Goal: Task Accomplishment & Management: Use online tool/utility

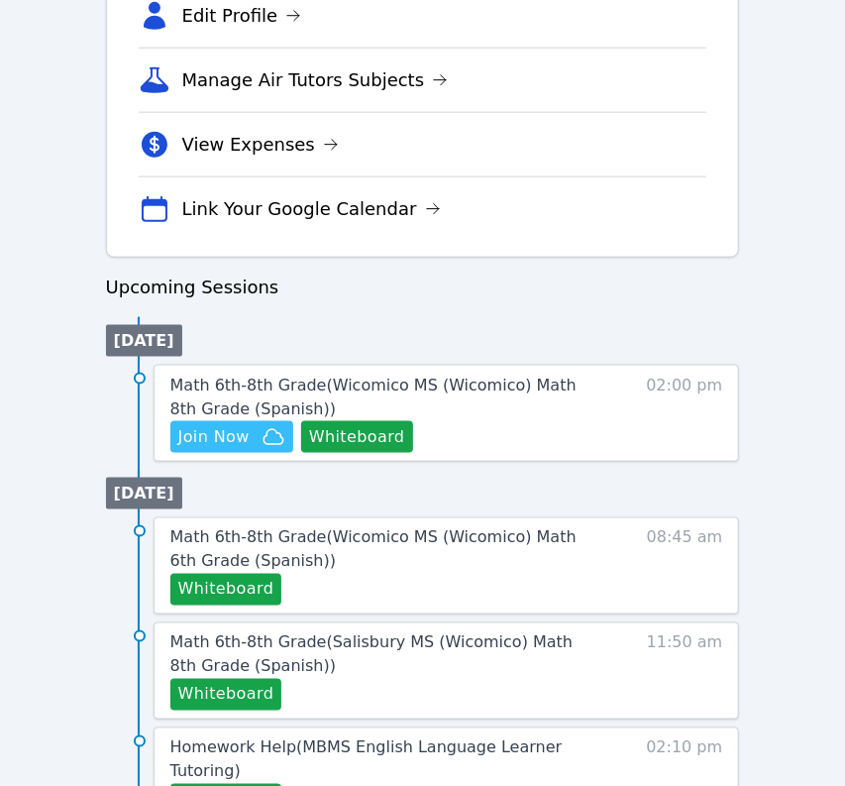
scroll to position [728, 0]
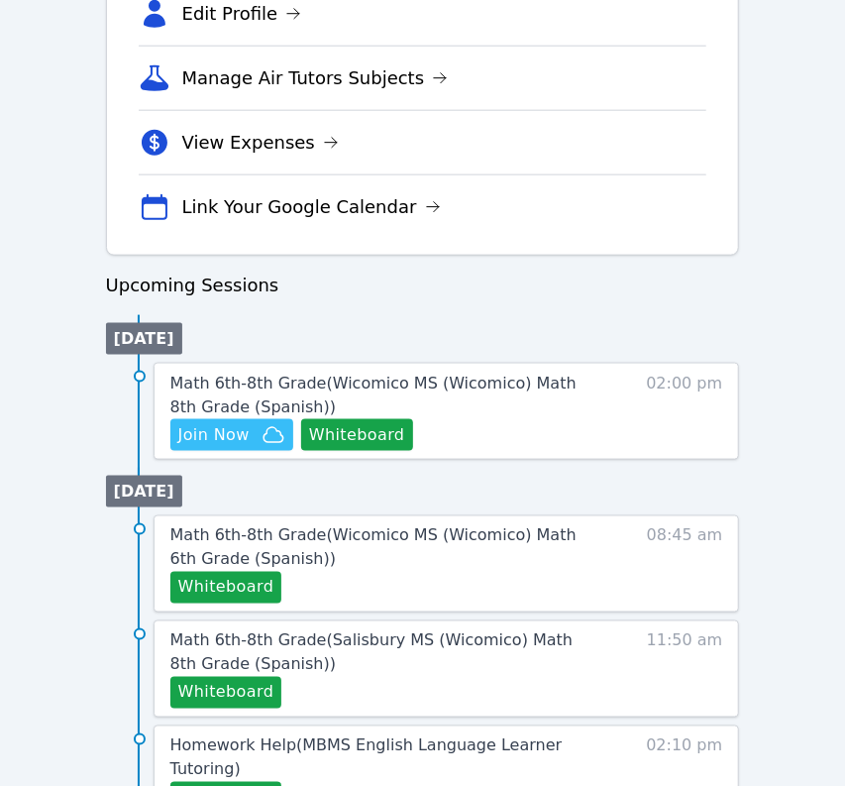
click at [352, 433] on button "Whiteboard" at bounding box center [357, 435] width 112 height 32
click at [254, 437] on span "Join Now" at bounding box center [231, 435] width 107 height 24
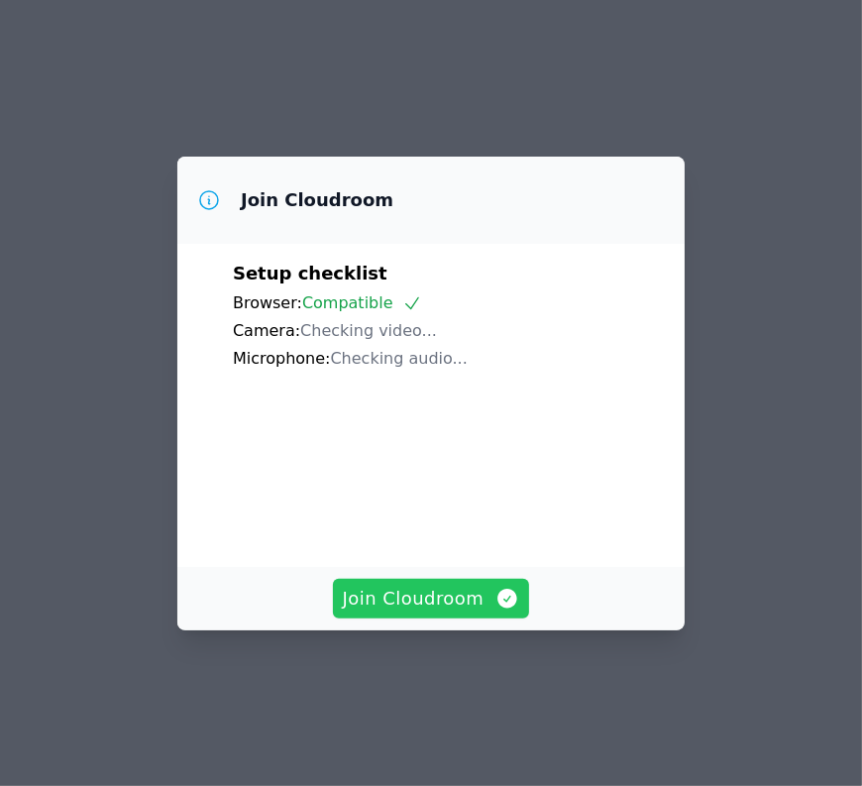
click at [436, 612] on span "Join Cloudroom" at bounding box center [431, 599] width 177 height 28
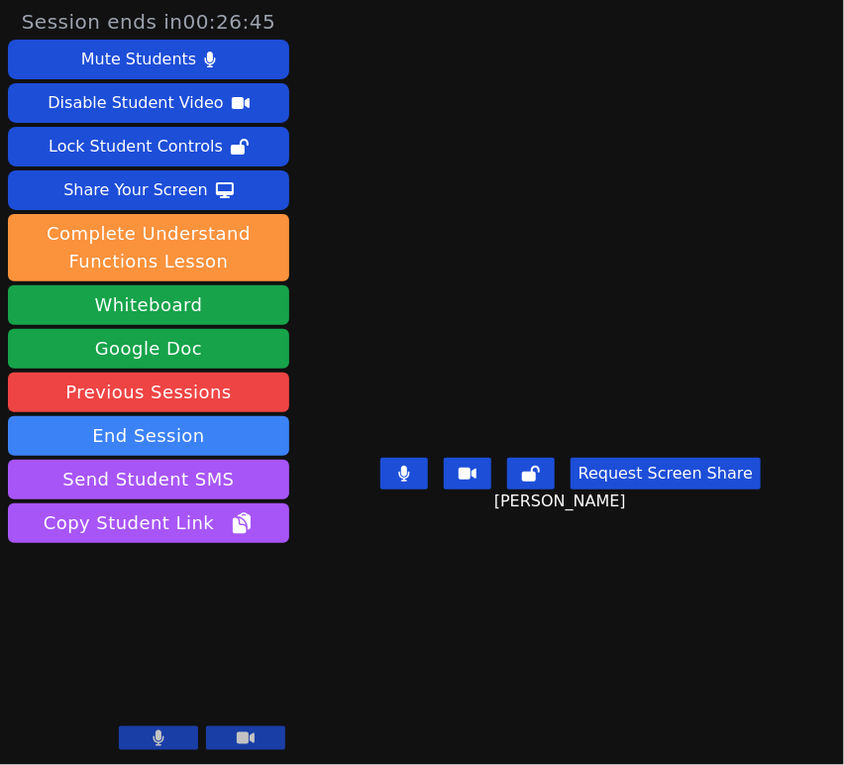
click at [529, 482] on icon at bounding box center [531, 474] width 18 height 16
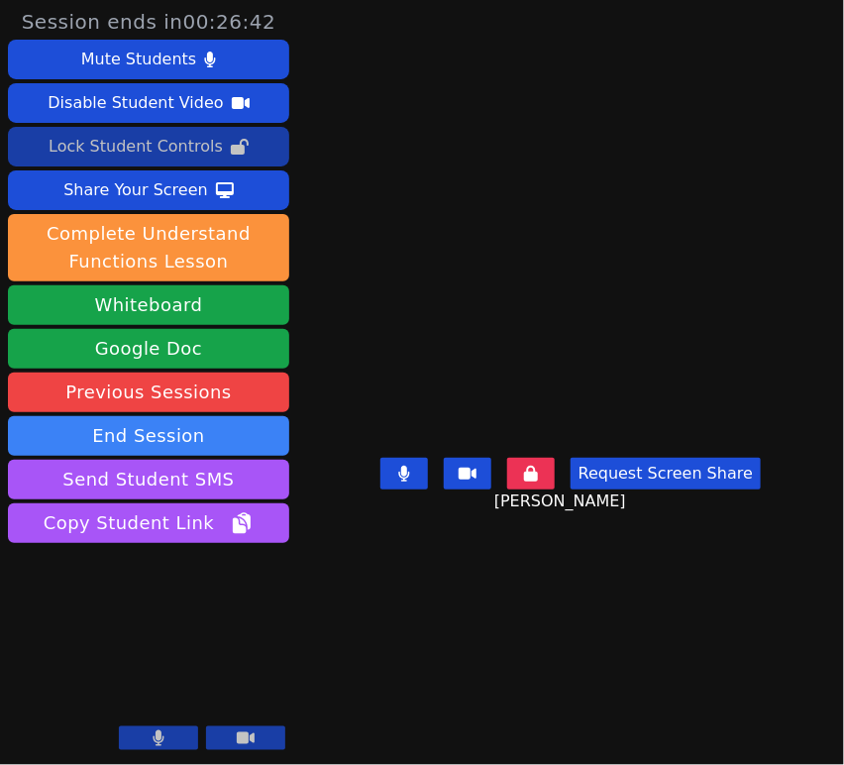
click at [251, 134] on button "Lock Student Controls" at bounding box center [148, 147] width 281 height 40
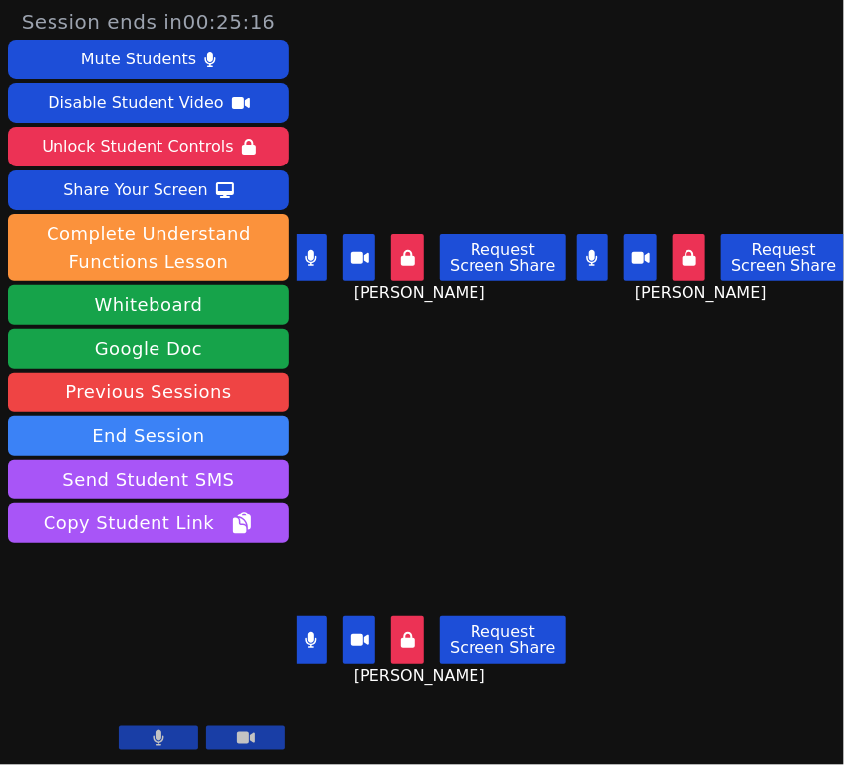
click at [587, 250] on icon at bounding box center [592, 258] width 11 height 16
click at [311, 251] on icon at bounding box center [310, 258] width 11 height 16
click at [305, 251] on icon at bounding box center [311, 258] width 20 height 16
click at [589, 253] on icon at bounding box center [593, 258] width 20 height 16
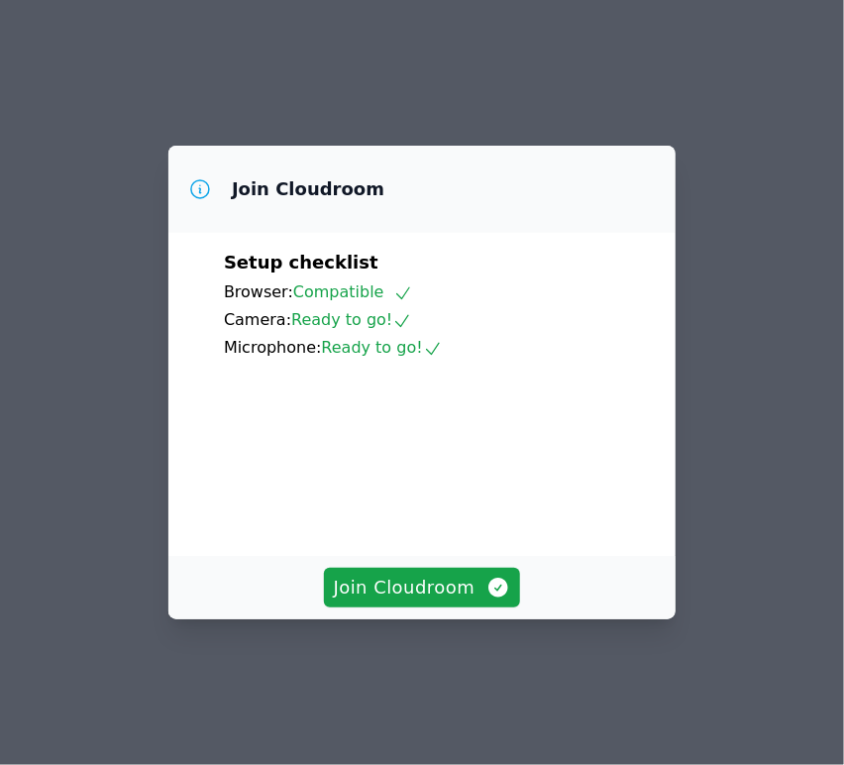
click at [465, 602] on span "Join Cloudroom" at bounding box center [422, 588] width 177 height 28
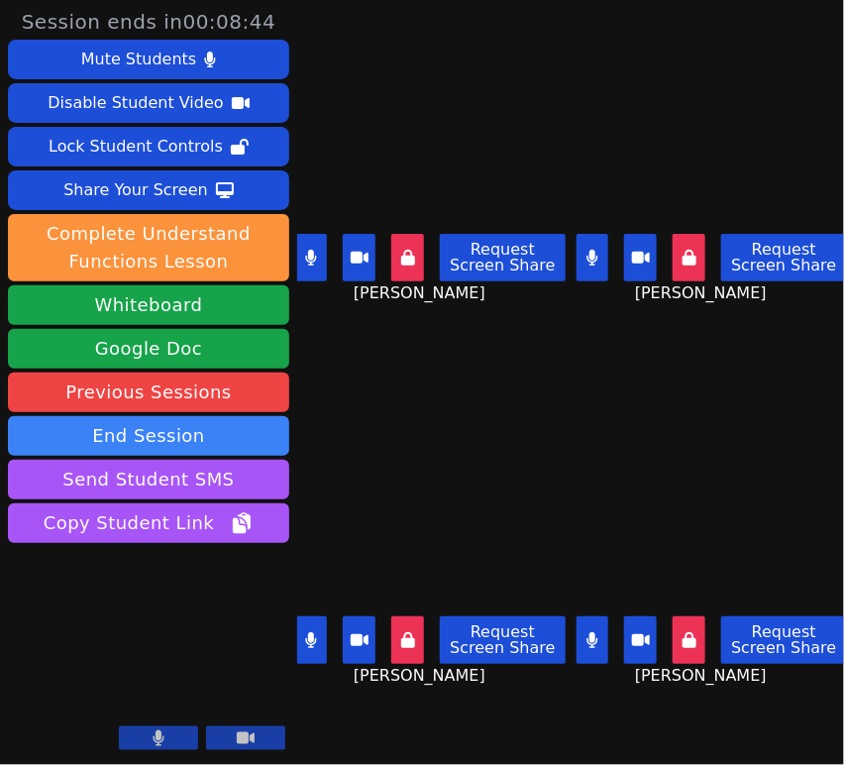
click at [680, 616] on button at bounding box center [689, 640] width 33 height 48
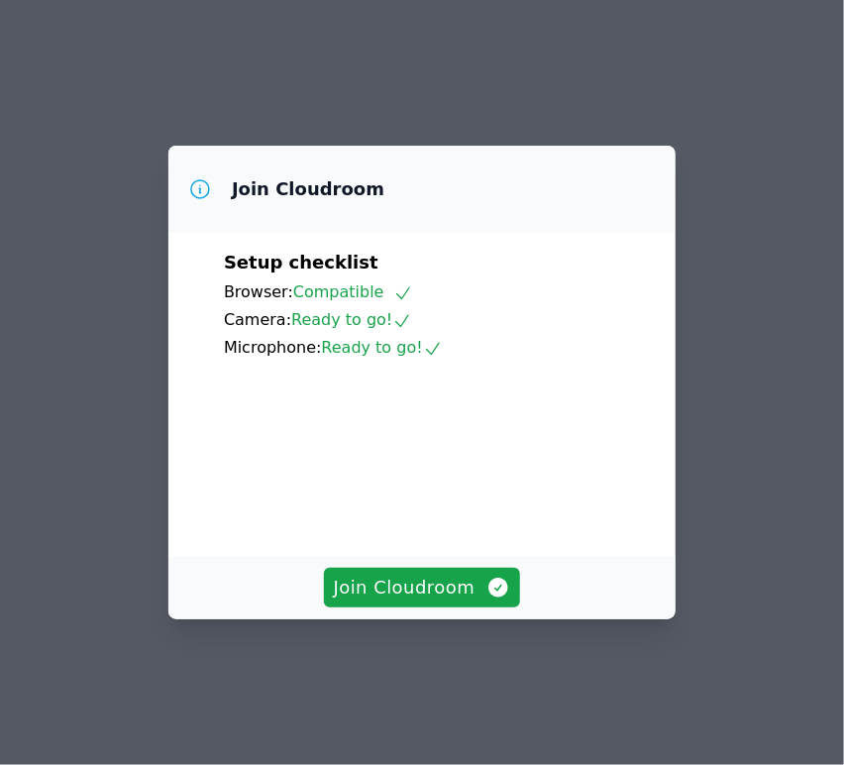
click at [386, 602] on span "Join Cloudroom" at bounding box center [422, 588] width 177 height 28
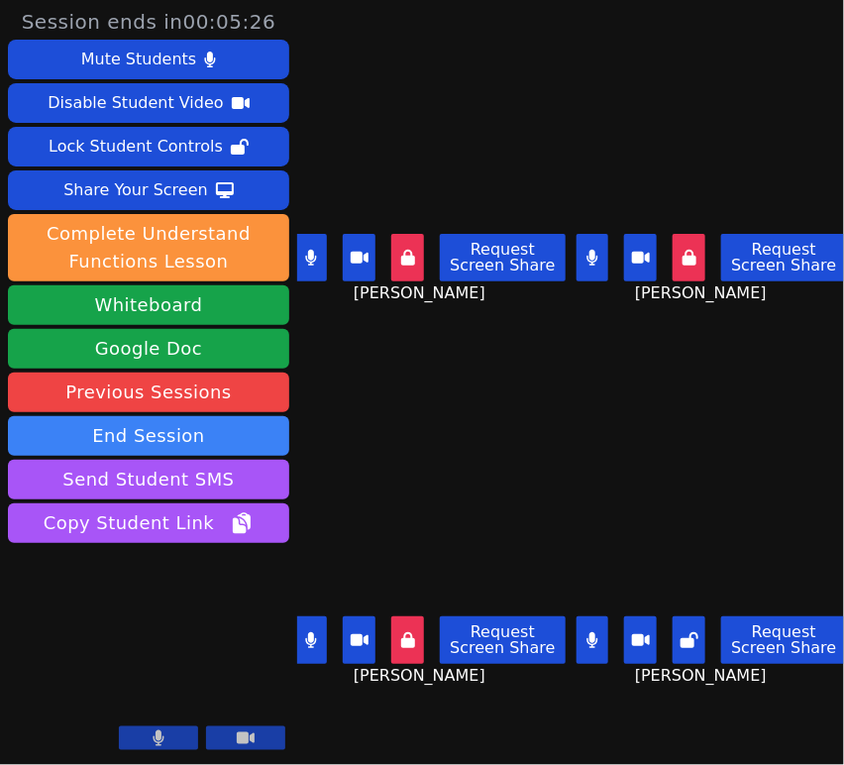
click at [198, 151] on div "Lock Student Controls" at bounding box center [136, 147] width 174 height 32
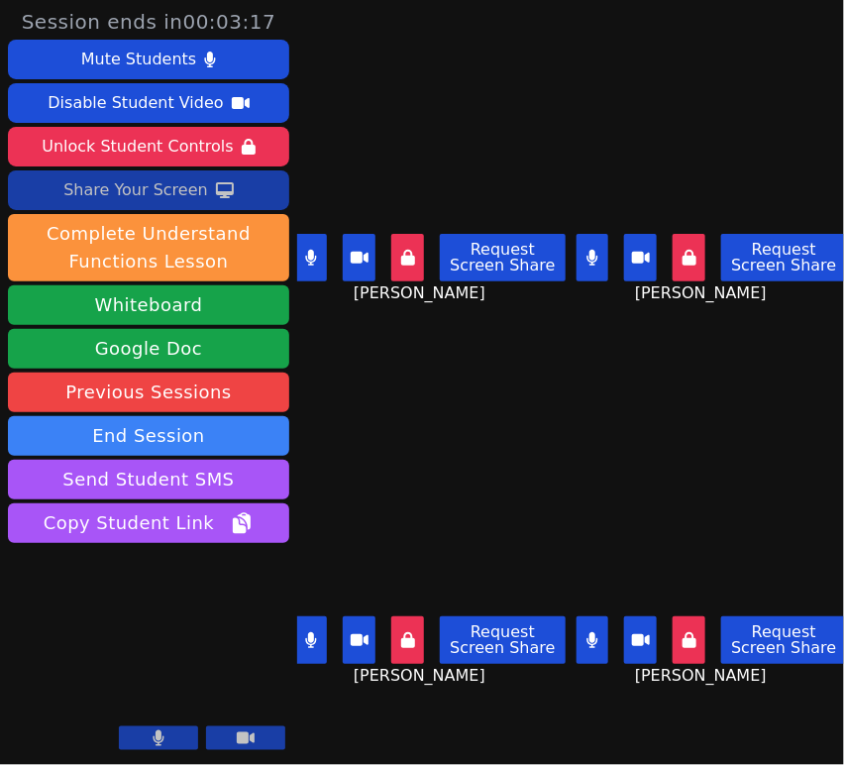
click at [133, 183] on div "Share Your Screen" at bounding box center [135, 190] width 145 height 32
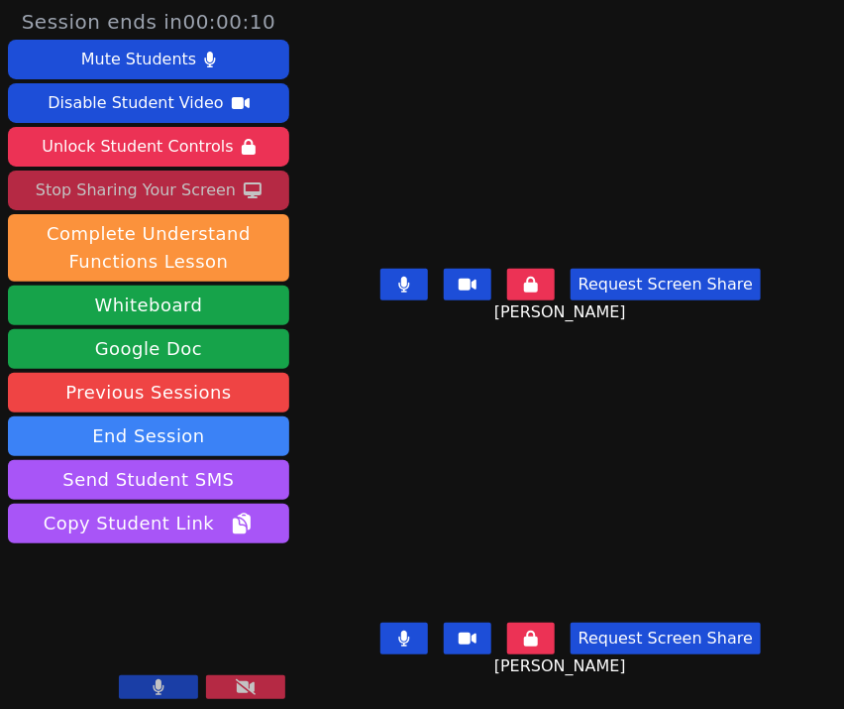
click at [130, 186] on div "Stop Sharing Your Screen" at bounding box center [136, 190] width 200 height 32
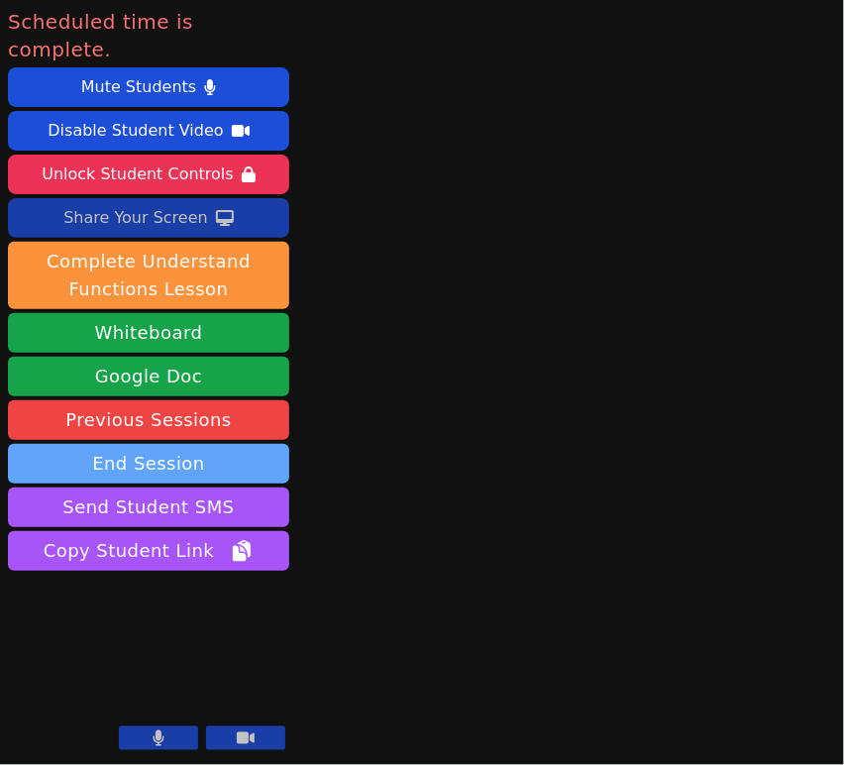
click at [245, 447] on button "End Session" at bounding box center [148, 464] width 281 height 40
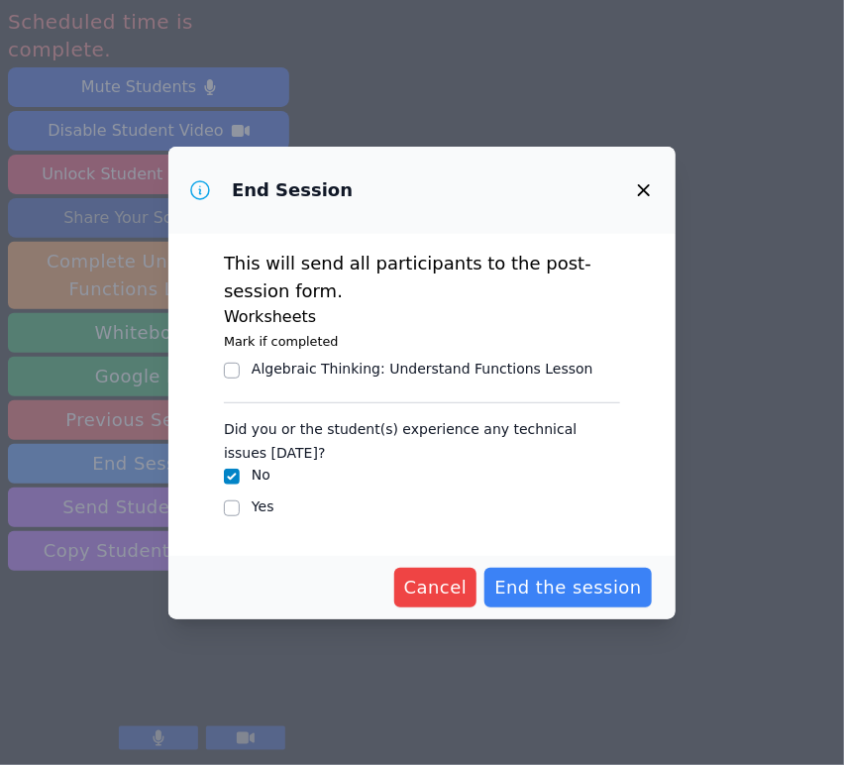
click at [251, 504] on div "Yes" at bounding box center [422, 508] width 396 height 24
click at [234, 505] on input "Yes" at bounding box center [232, 508] width 16 height 16
checkbox input "true"
checkbox input "false"
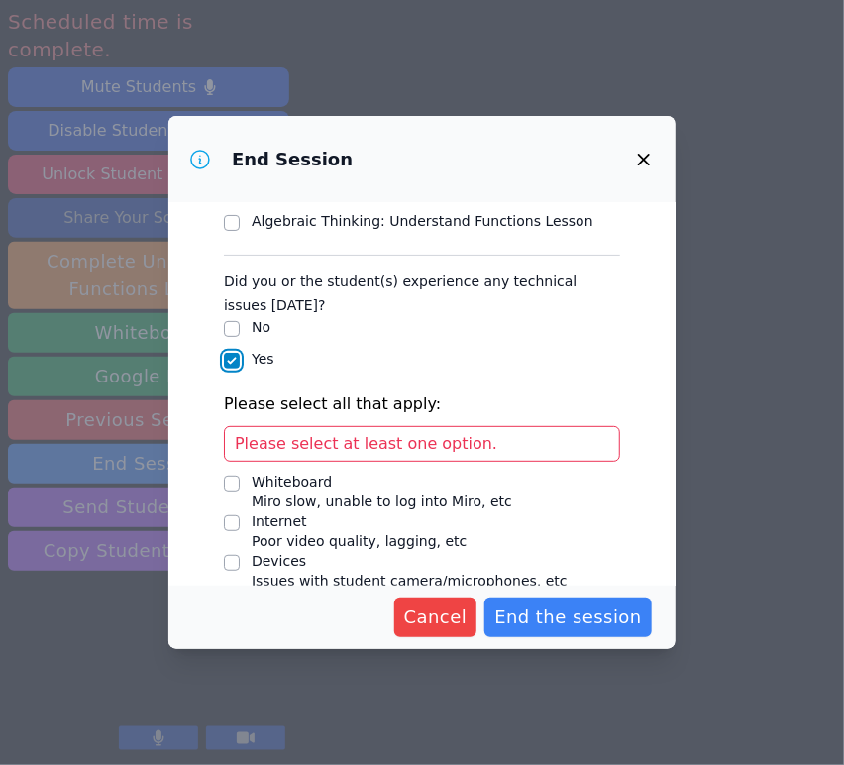
scroll to position [207, 0]
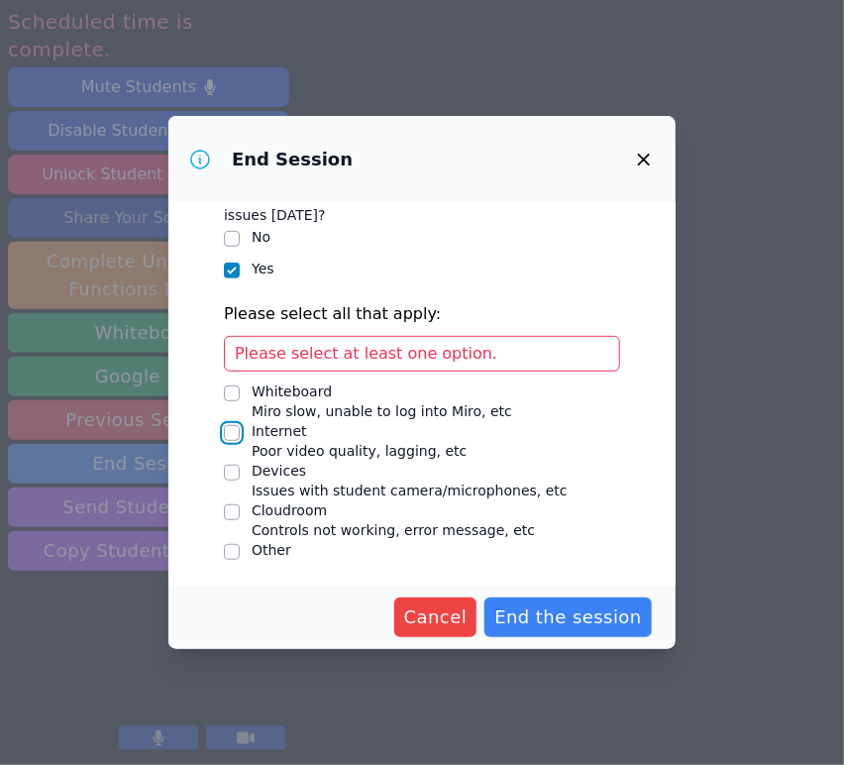
click at [230, 435] on input "Internet Poor video quality, lagging, etc" at bounding box center [232, 433] width 16 height 16
checkbox input "true"
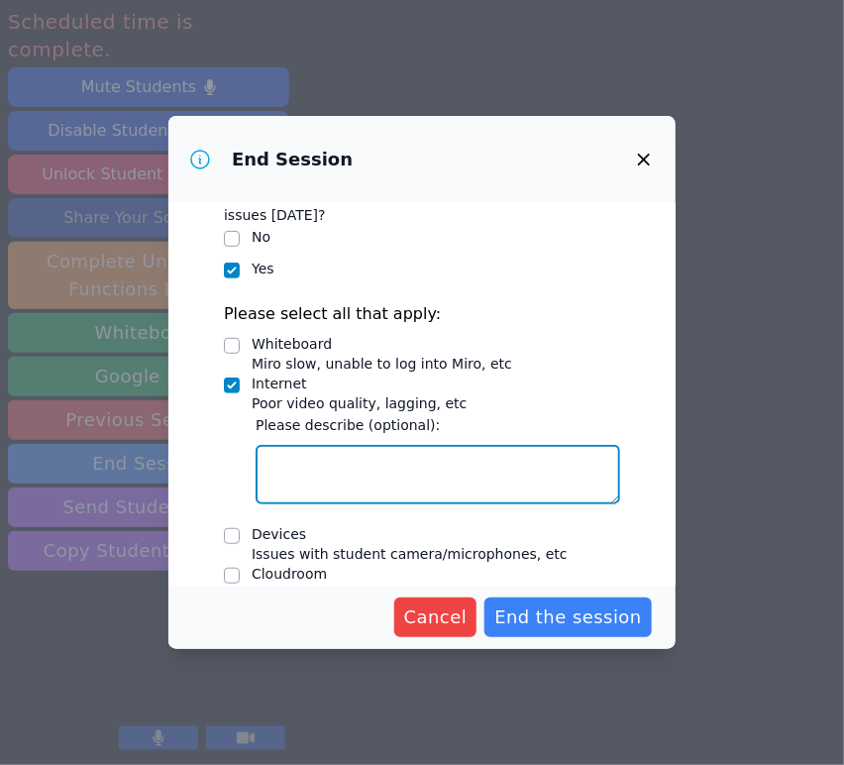
click at [311, 462] on textarea "Internet Poor video quality, lagging, etc" at bounding box center [438, 474] width 365 height 59
type textarea "lagging"
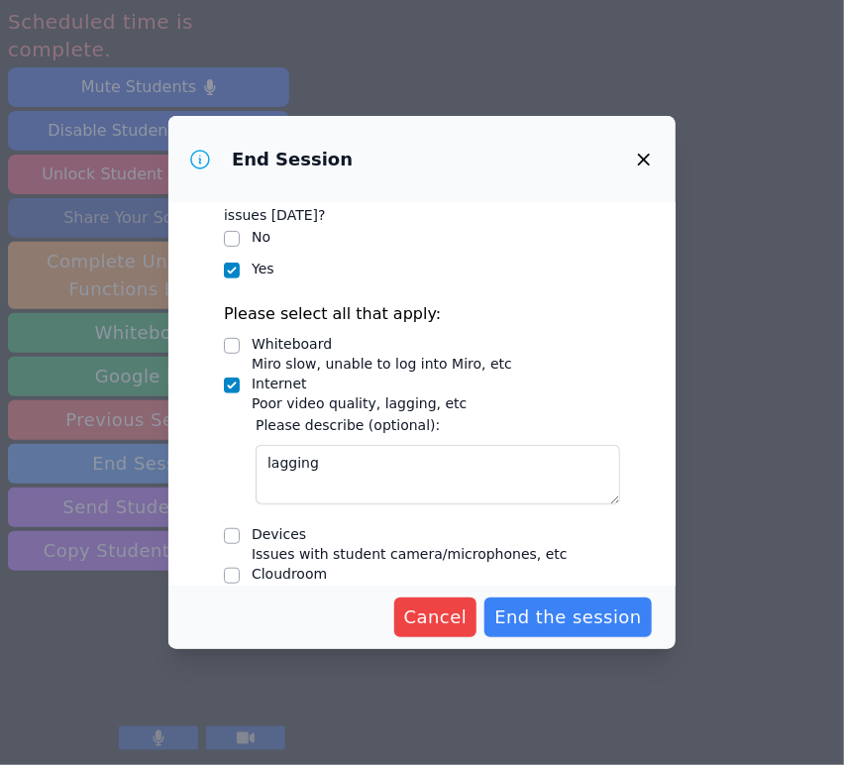
click at [234, 546] on div at bounding box center [232, 536] width 16 height 24
click at [230, 535] on input "Devices Issues with student camera/microphones, etc" at bounding box center [232, 536] width 16 height 16
checkbox input "true"
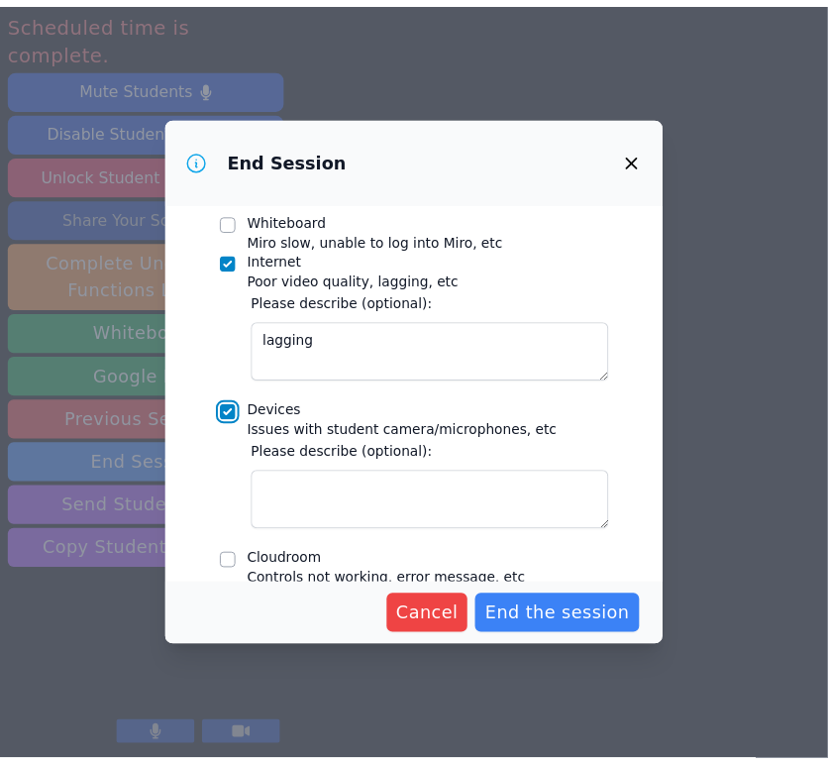
scroll to position [369, 0]
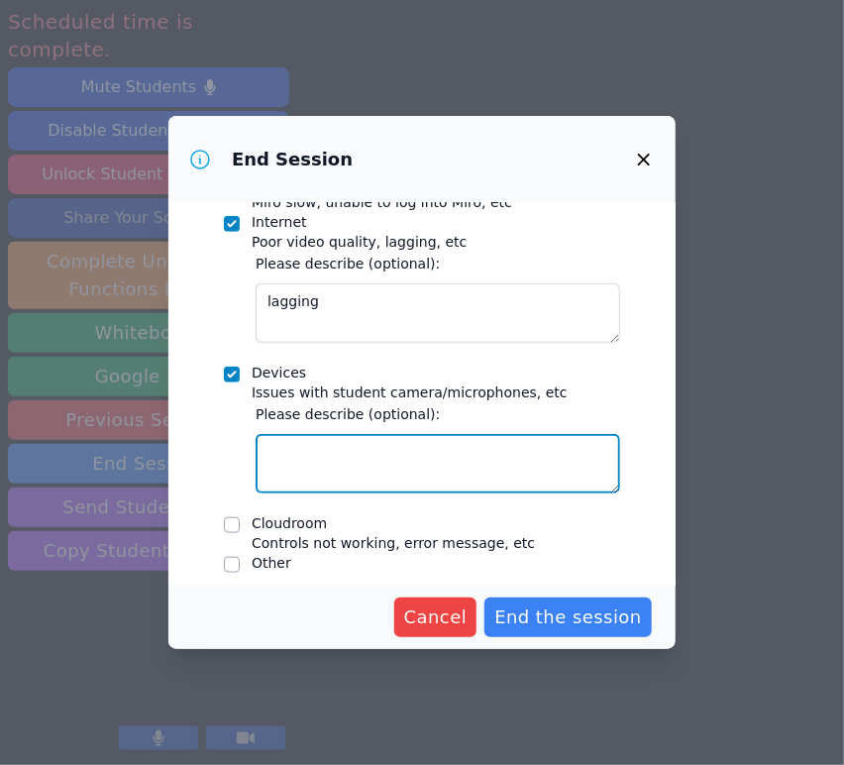
click at [541, 468] on textarea "Devices Issues with student camera/microphones, etc" at bounding box center [438, 463] width 365 height 59
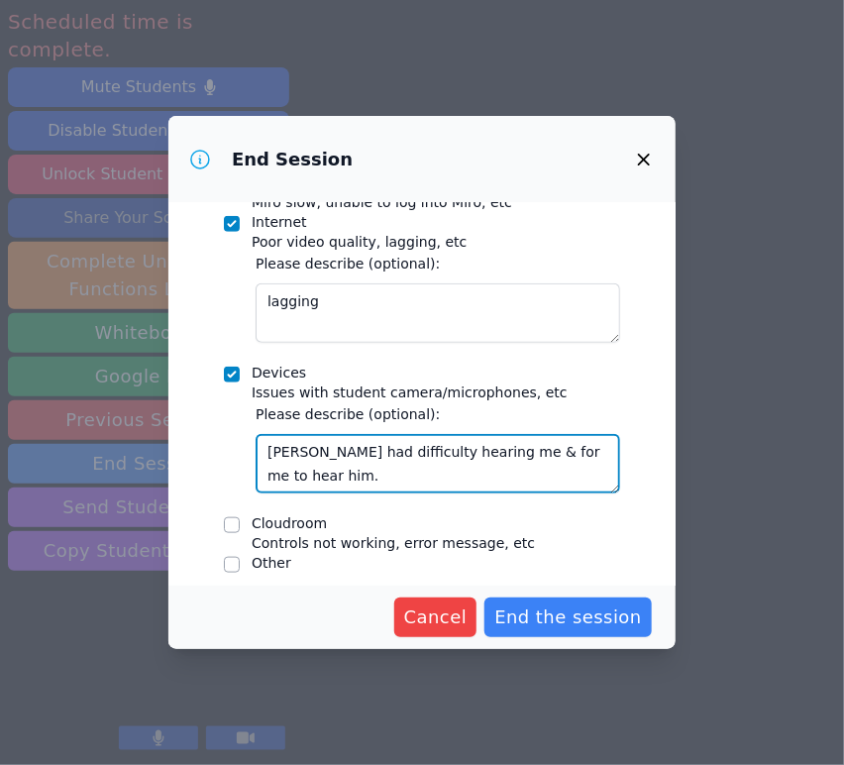
click at [335, 456] on textarea "[PERSON_NAME] had difficulty hearing me & for me to hear him." at bounding box center [438, 463] width 365 height 59
click at [346, 476] on textarea "[PERSON_NAME] and [PERSON_NAME] had difficulty hearing me & for me to hear him." at bounding box center [438, 463] width 365 height 59
click at [404, 480] on textarea "[PERSON_NAME] and [PERSON_NAME] had difficulty hearing me & for me to hear them." at bounding box center [438, 463] width 365 height 59
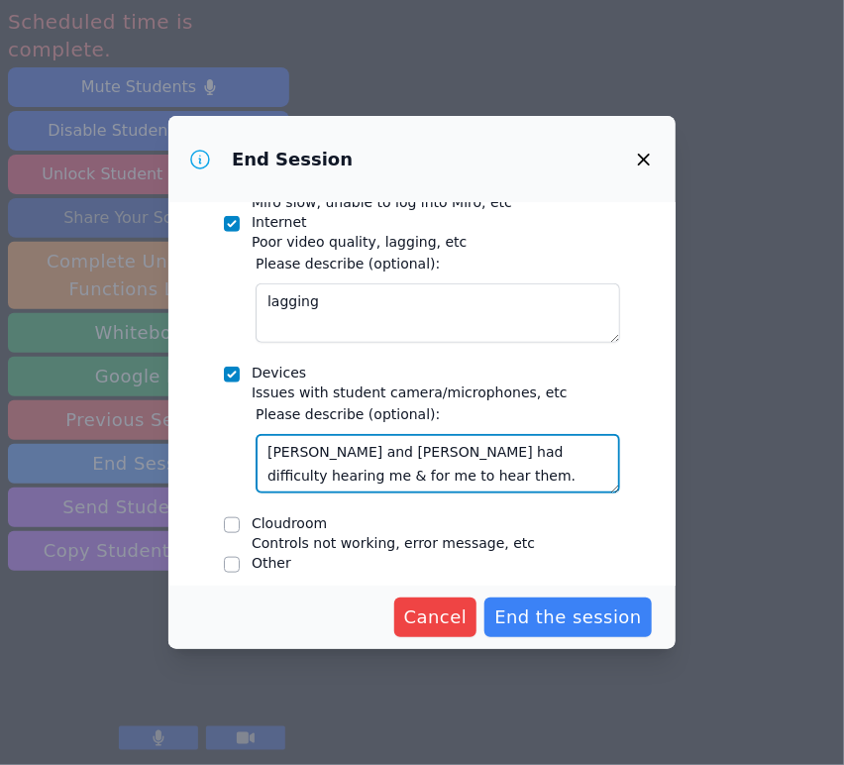
type textarea "[PERSON_NAME] and [PERSON_NAME] had difficulty hearing me & for me to hear them."
click at [578, 620] on span "End the session" at bounding box center [568, 617] width 148 height 28
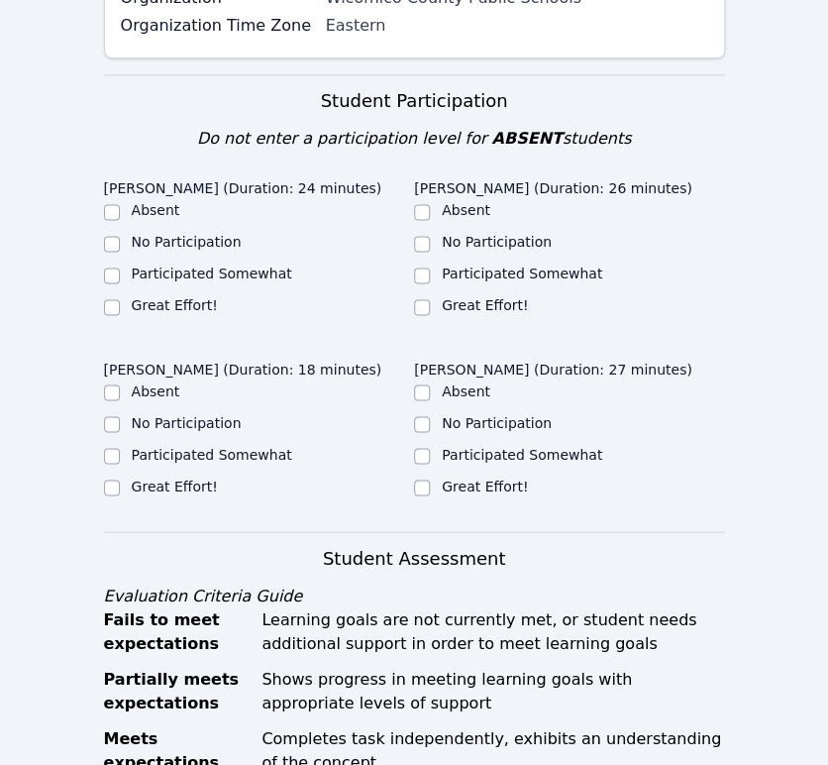
scroll to position [603, 0]
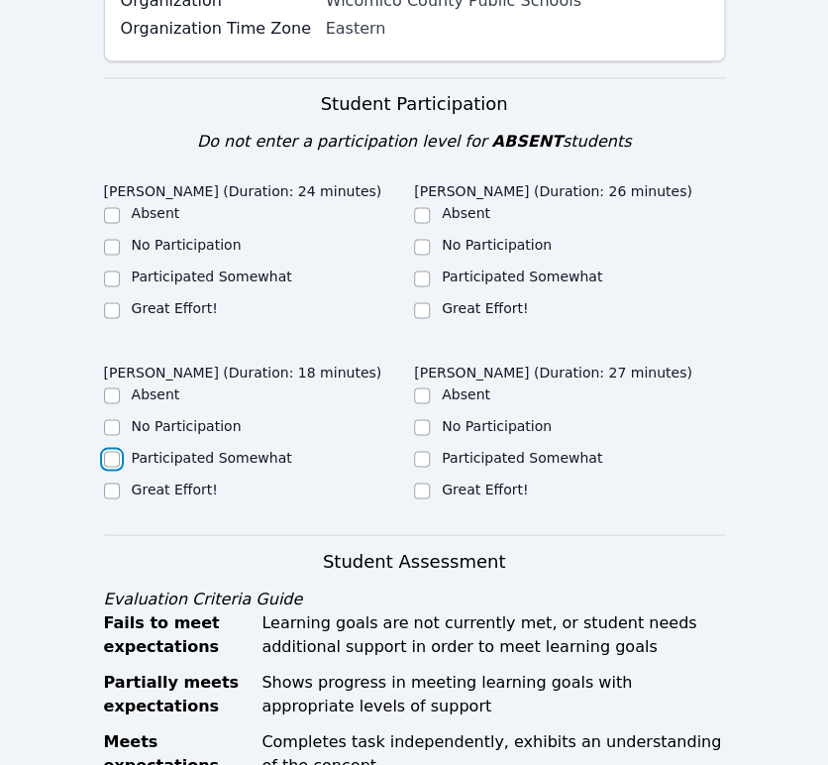
click at [111, 451] on input "Participated Somewhat" at bounding box center [112, 459] width 16 height 16
checkbox input "true"
click at [111, 271] on input "Participated Somewhat" at bounding box center [112, 279] width 16 height 16
checkbox input "true"
click at [427, 302] on input "Great Effort!" at bounding box center [422, 310] width 16 height 16
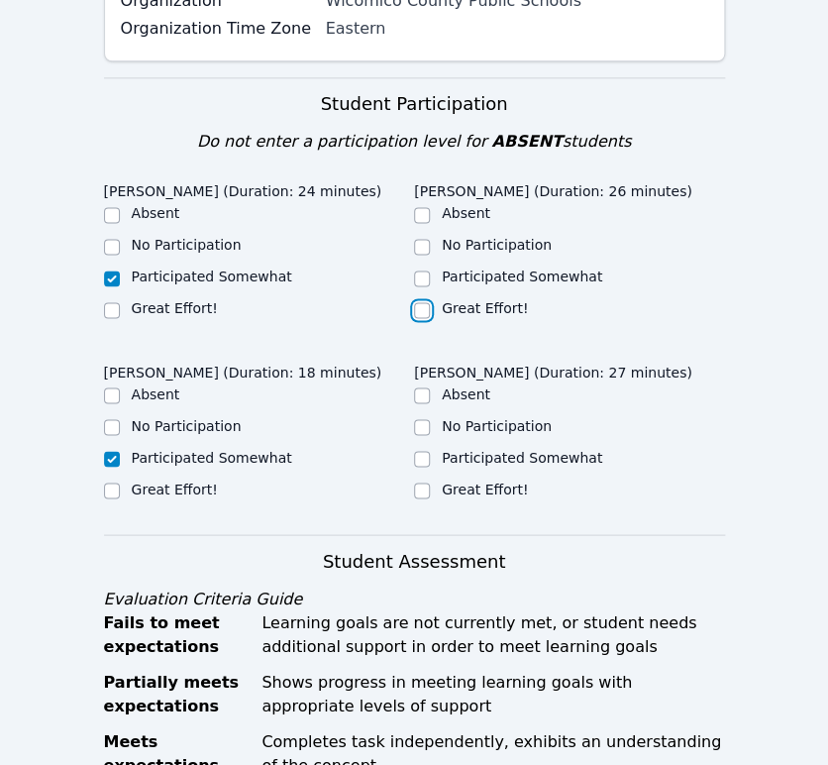
checkbox input "true"
click at [418, 483] on input "Great Effort!" at bounding box center [422, 491] width 16 height 16
checkbox input "true"
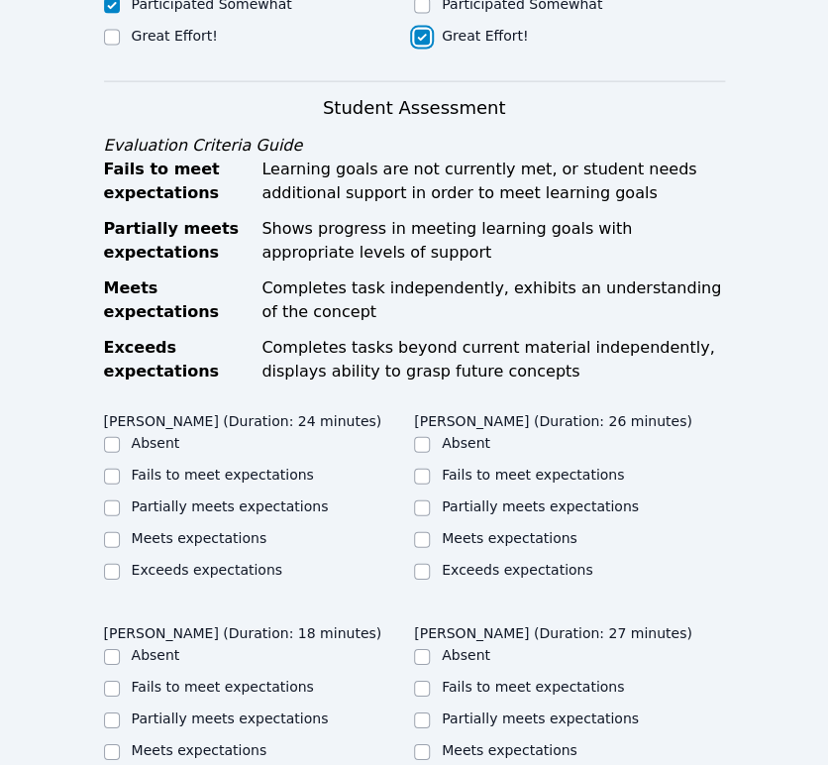
scroll to position [1060, 0]
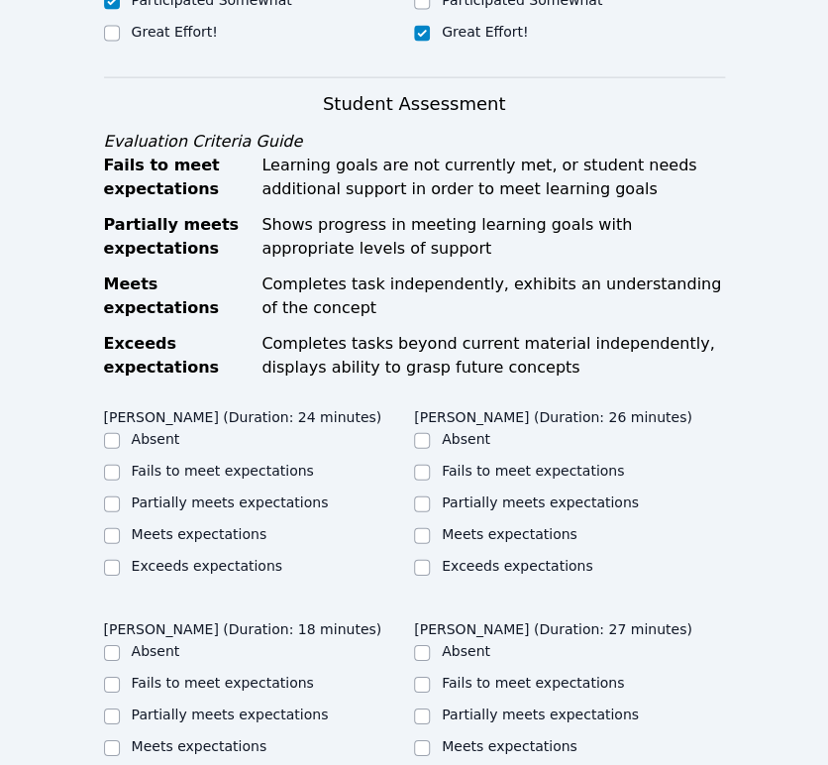
click at [109, 465] on input "Fails to meet expectations" at bounding box center [112, 473] width 16 height 16
checkbox input "true"
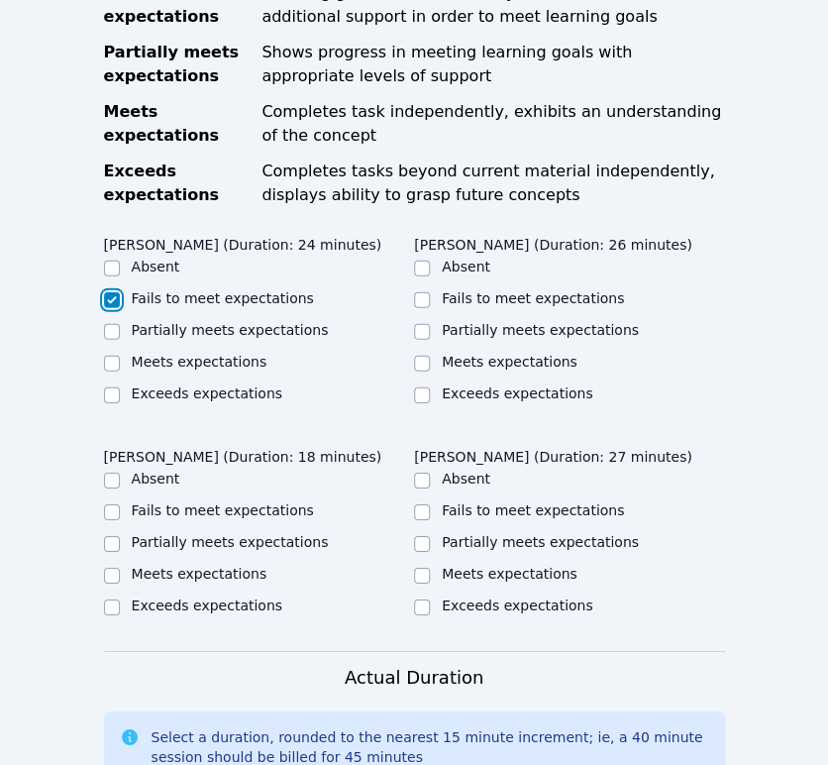
scroll to position [1276, 0]
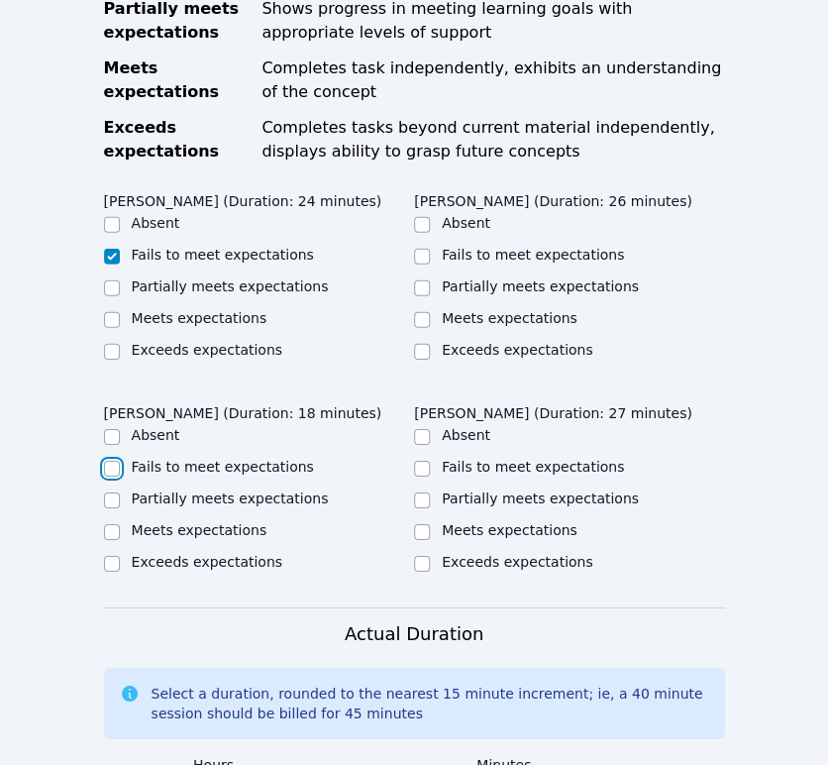
click at [111, 461] on input "Fails to meet expectations" at bounding box center [112, 469] width 16 height 16
checkbox input "true"
click at [252, 278] on label "Partially meets expectations" at bounding box center [230, 286] width 197 height 16
click at [120, 280] on input "Partially meets expectations" at bounding box center [112, 288] width 16 height 16
checkbox input "true"
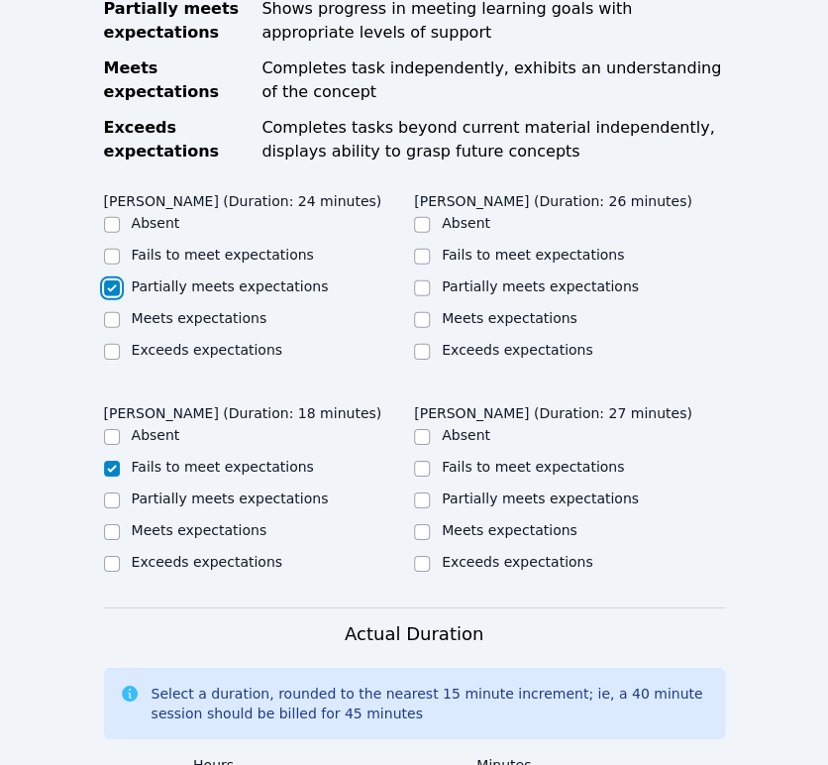
checkbox input "false"
click at [222, 491] on label "Partially meets expectations" at bounding box center [230, 499] width 197 height 16
click at [120, 493] on input "Partially meets expectations" at bounding box center [112, 501] width 16 height 16
checkbox input "true"
checkbox input "false"
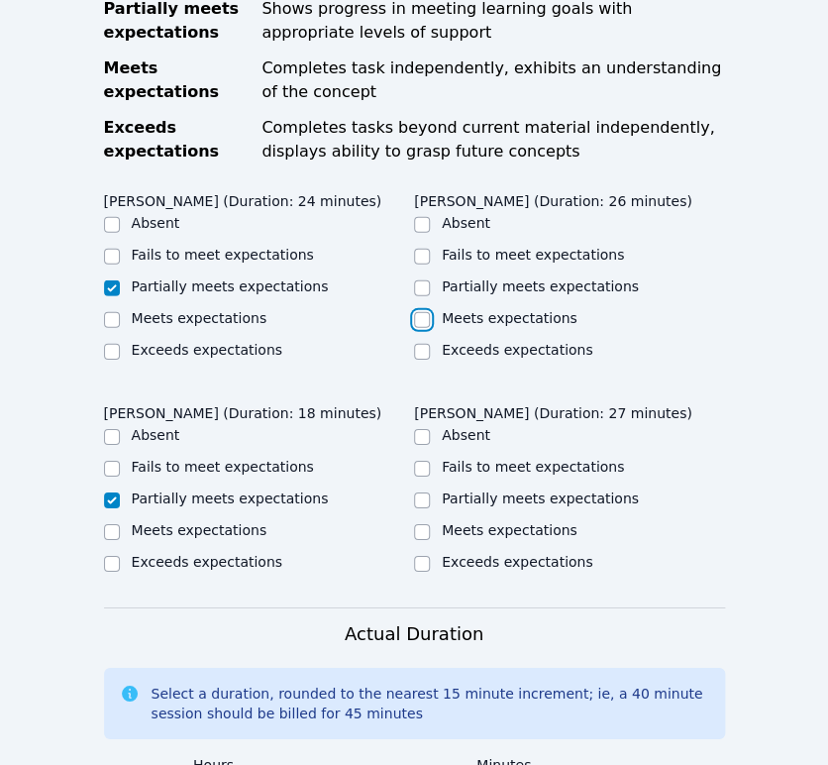
click at [419, 312] on input "Meets expectations" at bounding box center [422, 320] width 16 height 16
checkbox input "true"
click at [506, 491] on label "Partially meets expectations" at bounding box center [540, 499] width 197 height 16
click at [430, 493] on input "Partially meets expectations" at bounding box center [422, 501] width 16 height 16
checkbox input "true"
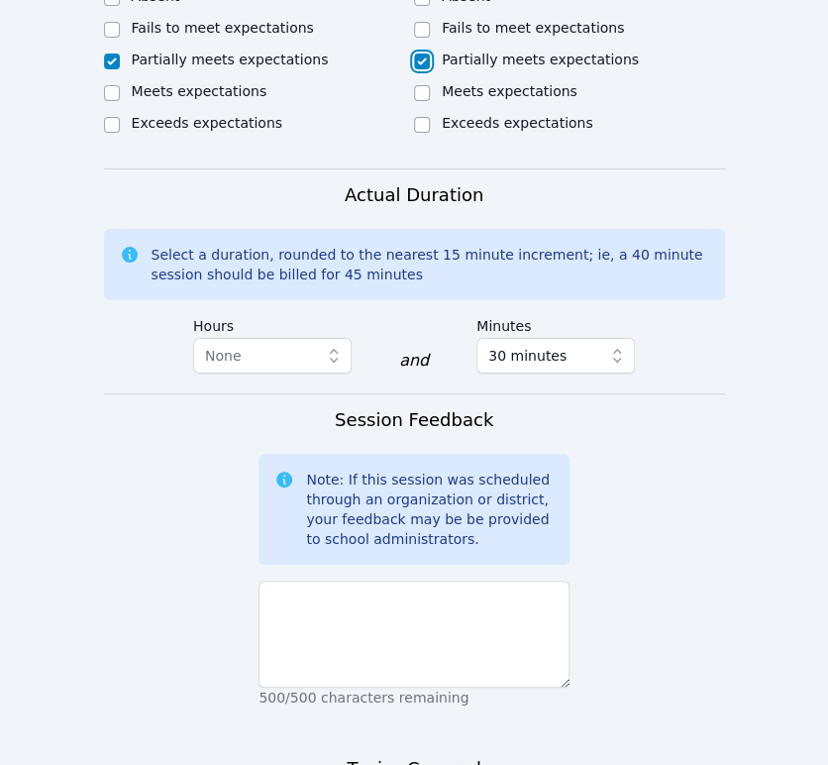
scroll to position [1716, 0]
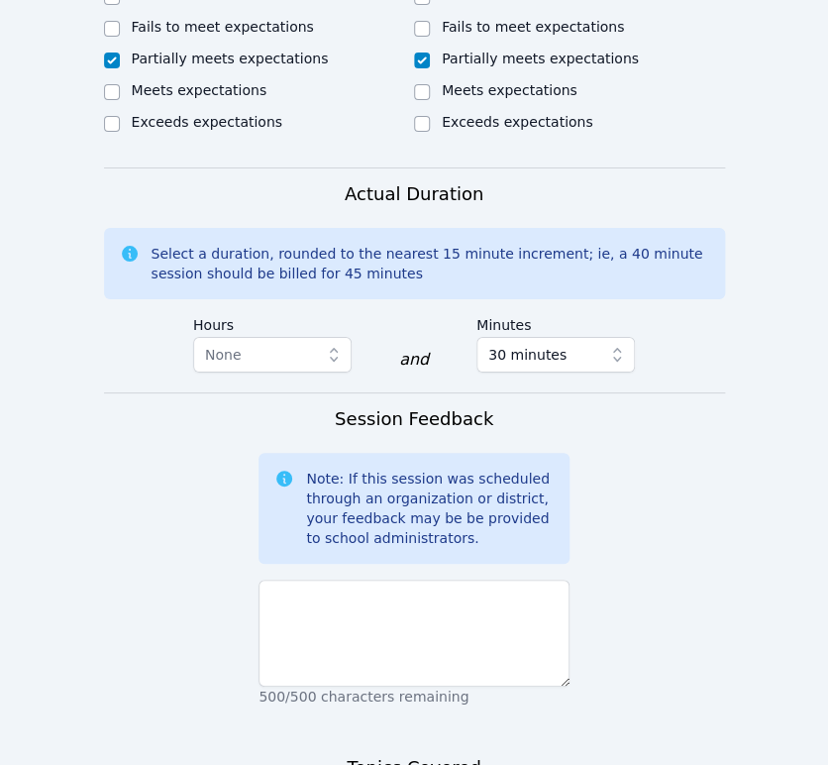
click at [422, 580] on textarea at bounding box center [414, 633] width 311 height 107
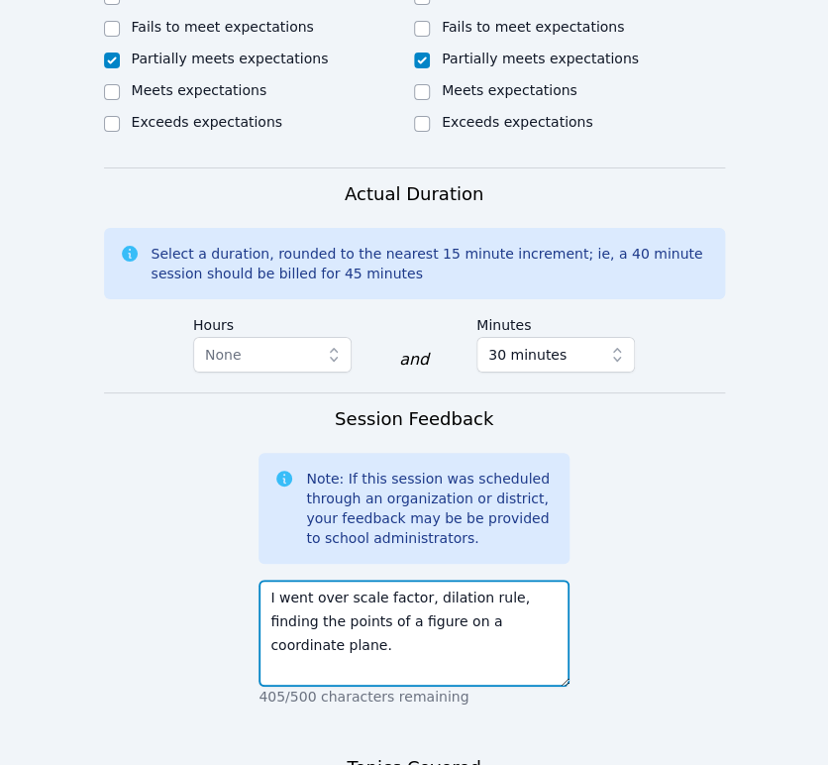
paste textarea "[PERSON_NAME] and [PERSON_NAME] had difficulty hearing me & for me to hear them."
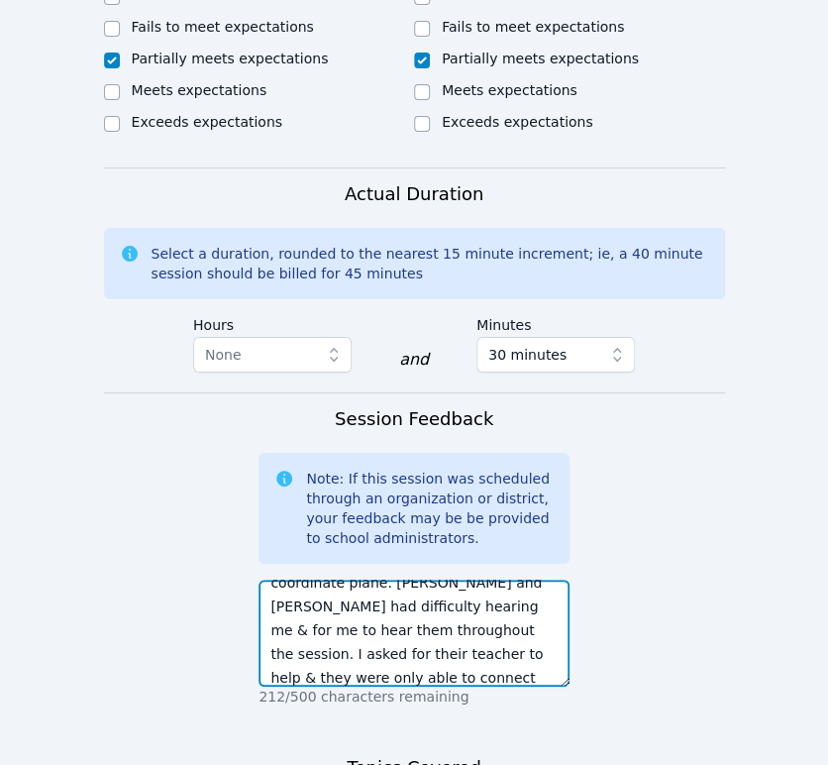
scroll to position [86, 0]
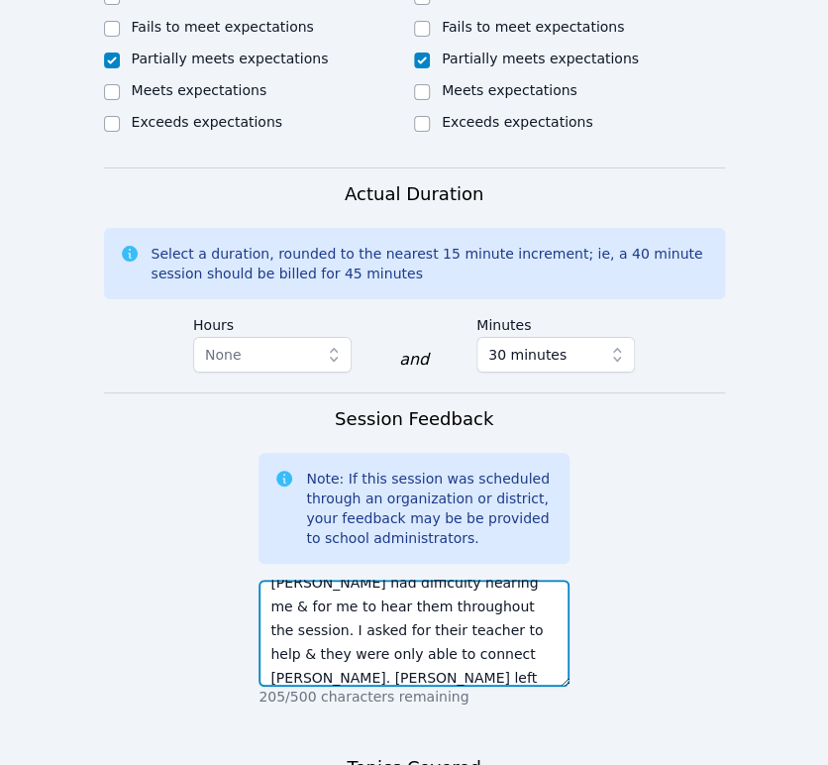
click at [402, 588] on textarea "I went over scale factor, dilation rule, finding the points of a figure on a co…" at bounding box center [414, 633] width 311 height 107
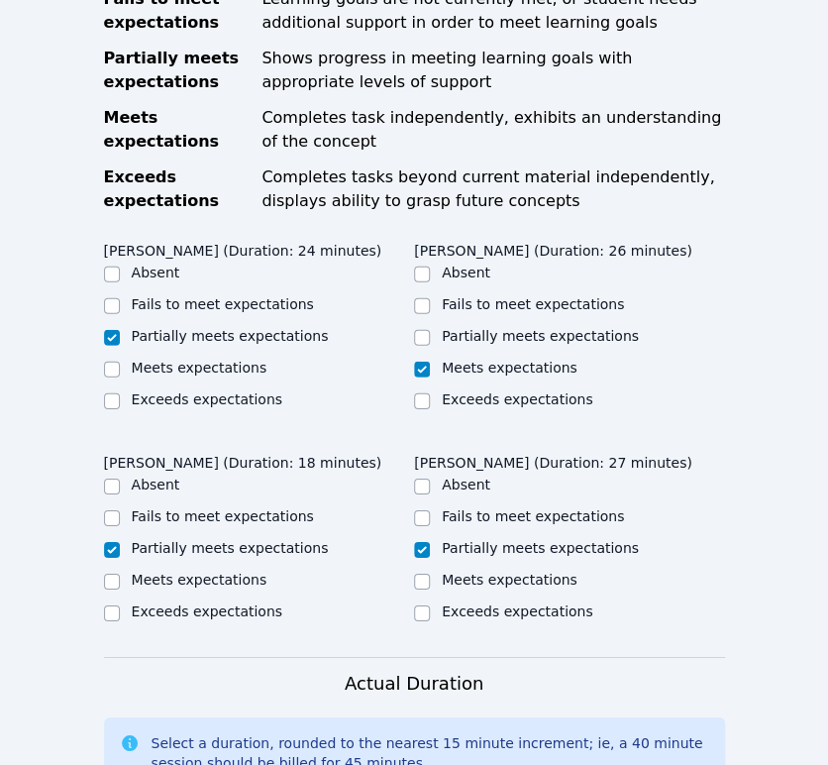
scroll to position [1224, 0]
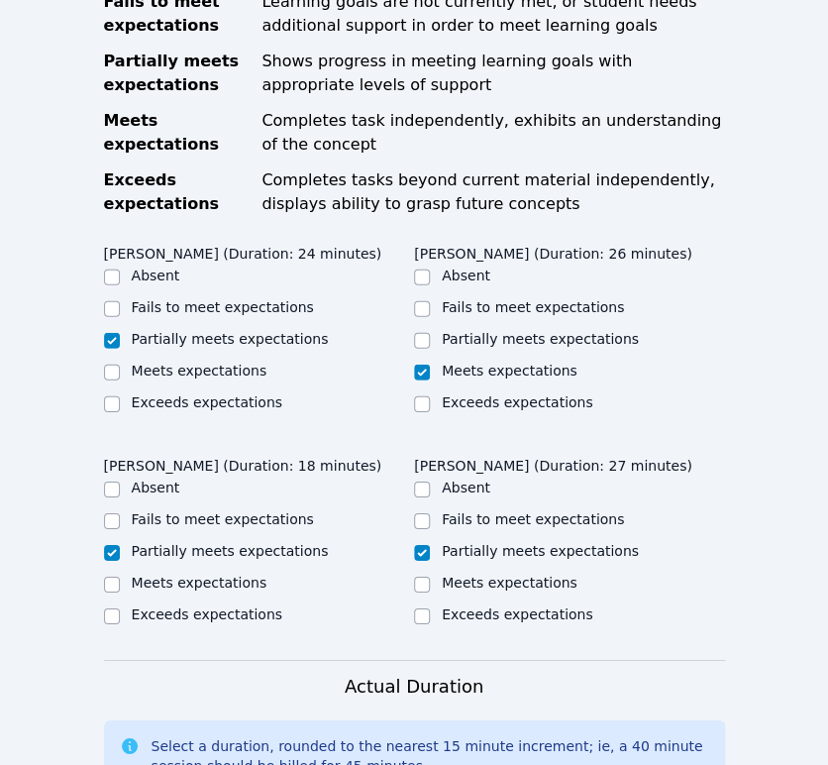
type textarea "I went over scale factor, dilation rule, finding the points of a figure on a co…"
click at [156, 511] on label "Fails to meet expectations" at bounding box center [223, 519] width 182 height 16
click at [120, 513] on input "Fails to meet expectations" at bounding box center [112, 521] width 16 height 16
checkbox input "true"
checkbox input "false"
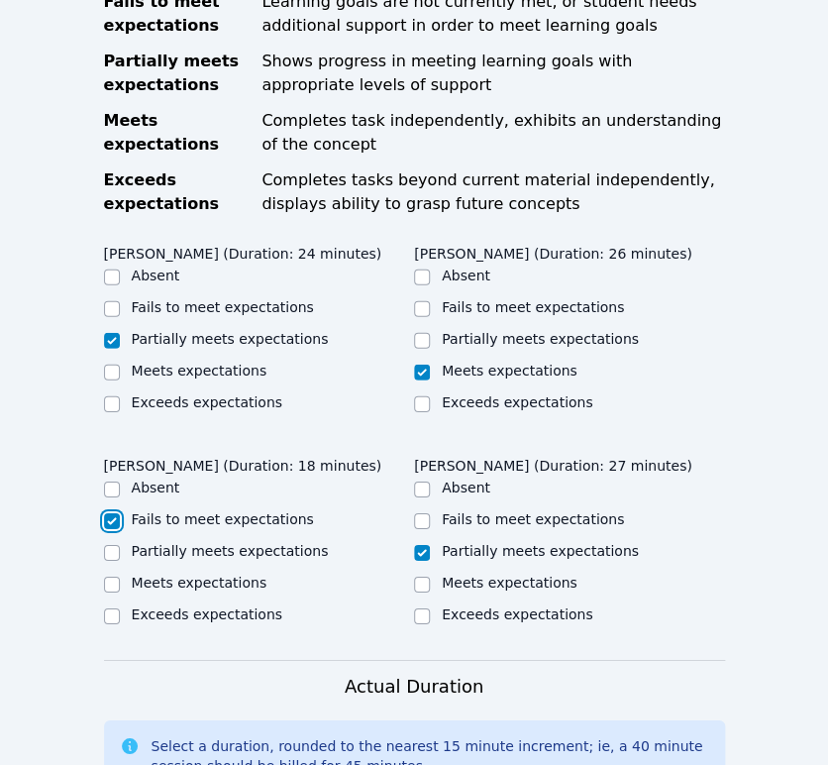
click at [183, 299] on label "Fails to meet expectations" at bounding box center [223, 307] width 182 height 16
click at [120, 301] on input "Fails to meet expectations" at bounding box center [112, 309] width 16 height 16
checkbox input "true"
checkbox input "false"
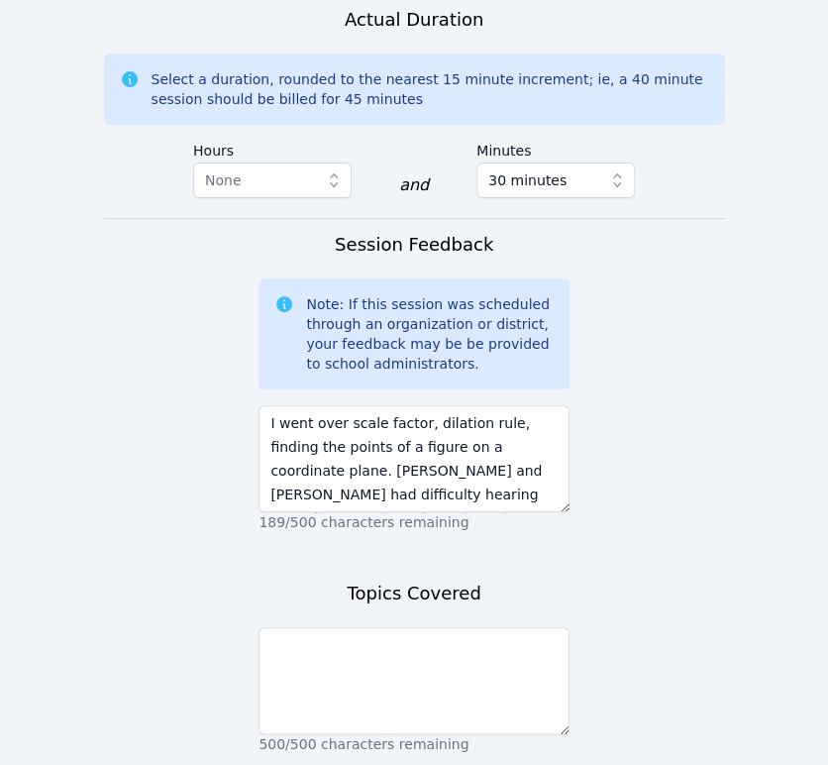
scroll to position [1982, 0]
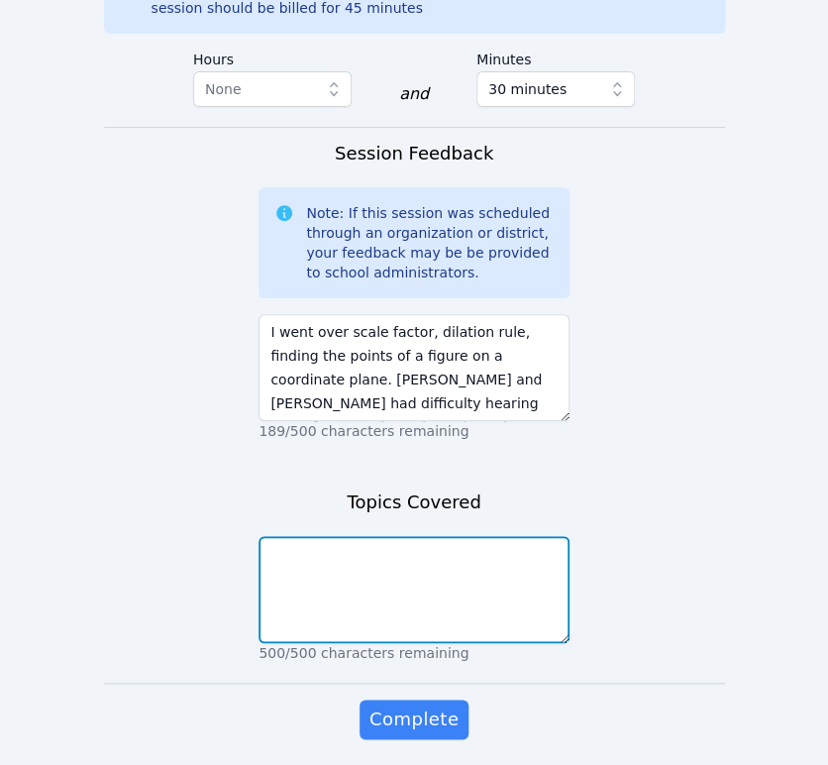
click at [477, 536] on textarea at bounding box center [414, 589] width 311 height 107
click at [363, 536] on textarea "Plotting points on a coordinate plave" at bounding box center [414, 589] width 311 height 107
click at [365, 536] on textarea "Plotting points of a figure to be dilated on a coordinate plave" at bounding box center [414, 589] width 311 height 107
click at [384, 536] on textarea "Plotting points of a figure to be dilated on a coordinate plane" at bounding box center [414, 589] width 311 height 107
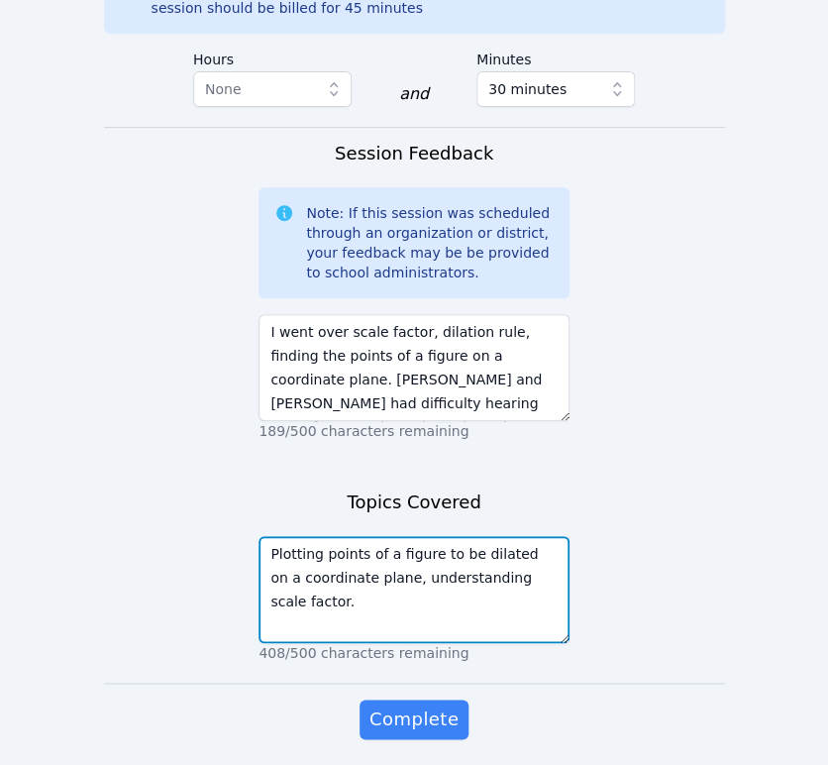
type textarea "Plotting points of a figure to be dilated on a coordinate plane, understanding …"
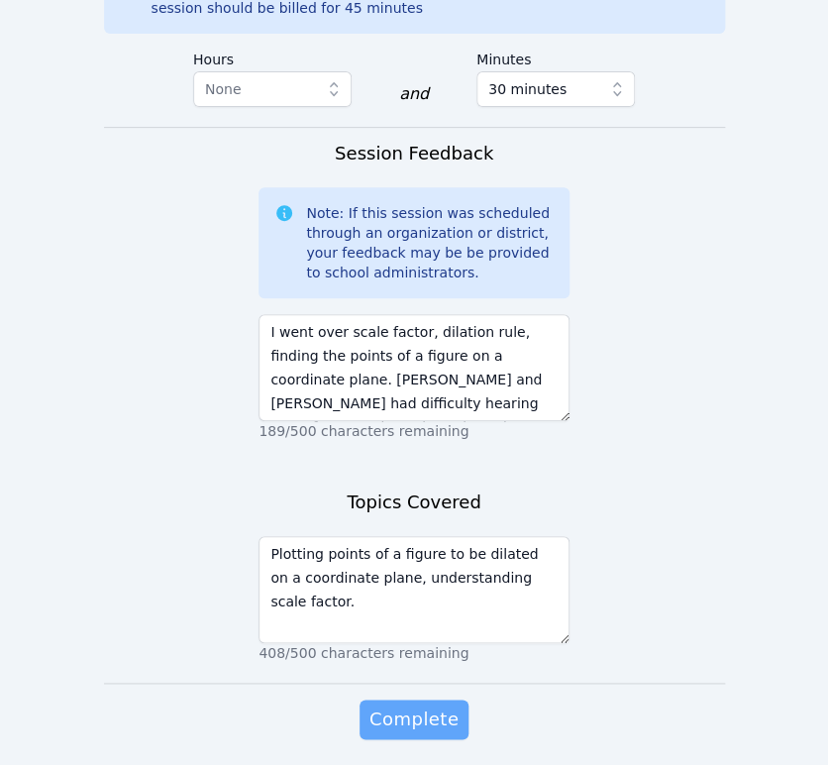
click at [427, 706] on span "Complete" at bounding box center [414, 720] width 89 height 28
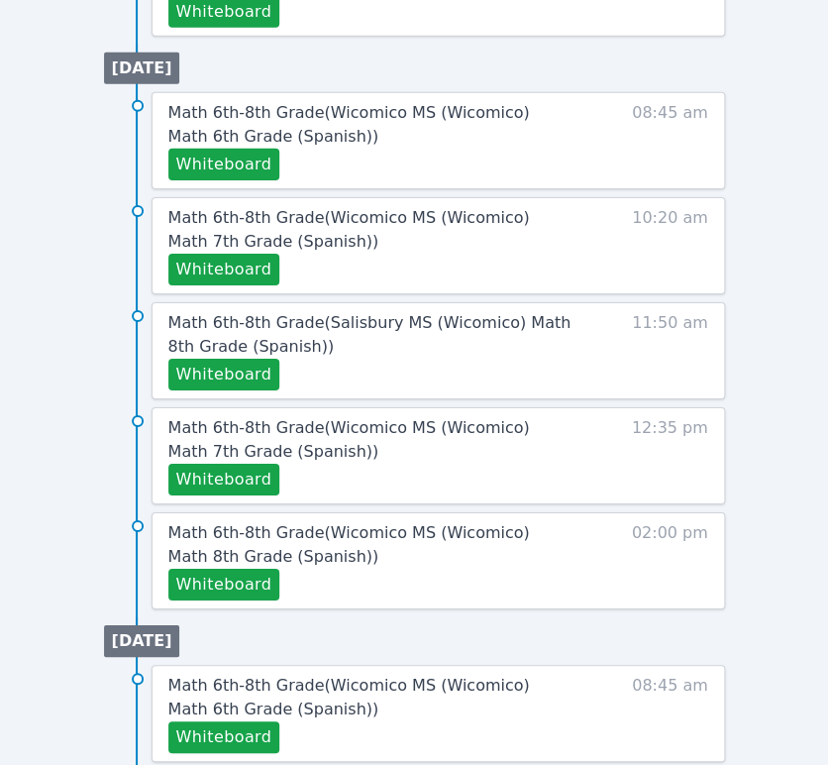
scroll to position [1465, 0]
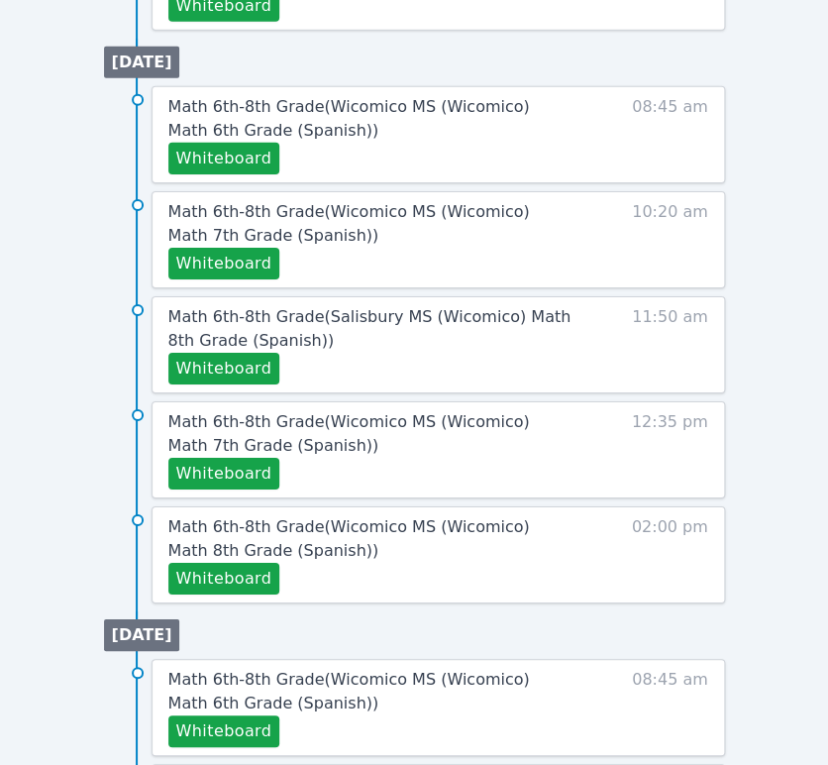
click at [262, 581] on button "Whiteboard" at bounding box center [224, 579] width 112 height 32
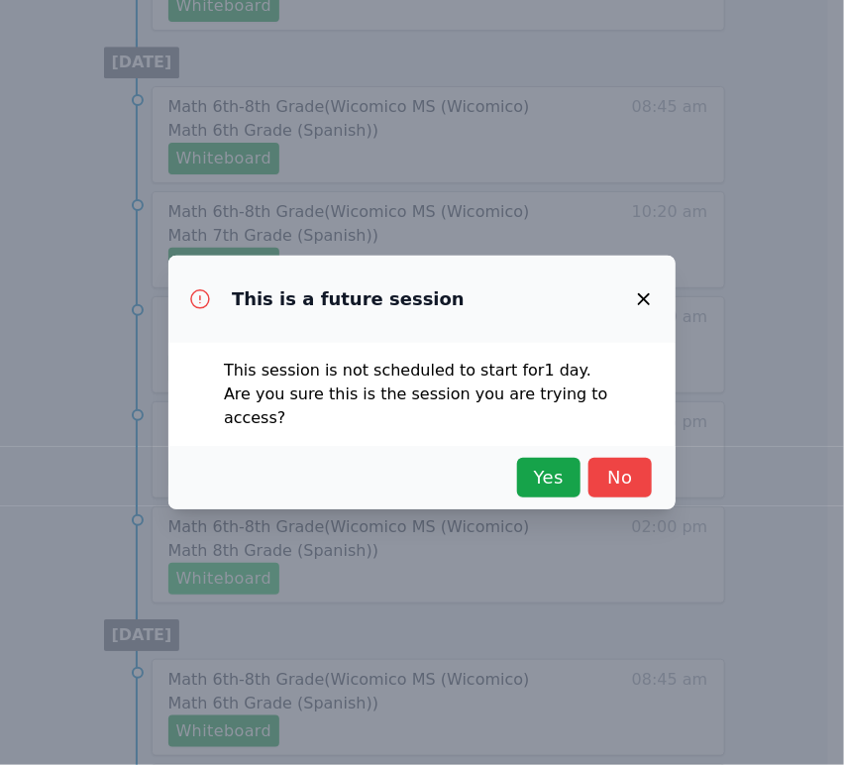
click at [554, 477] on span "Yes" at bounding box center [549, 478] width 44 height 28
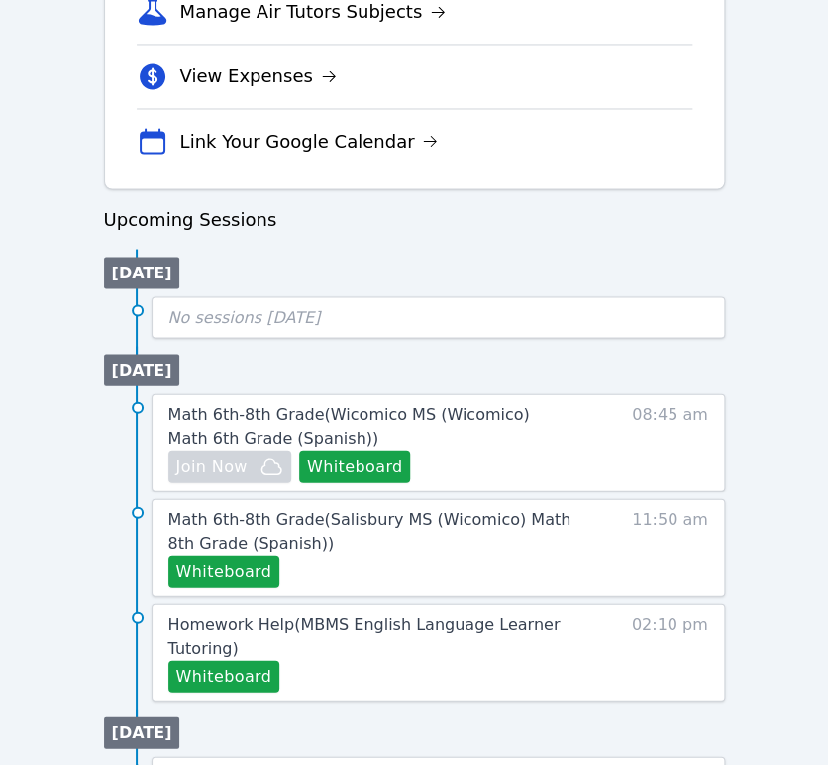
scroll to position [0, 0]
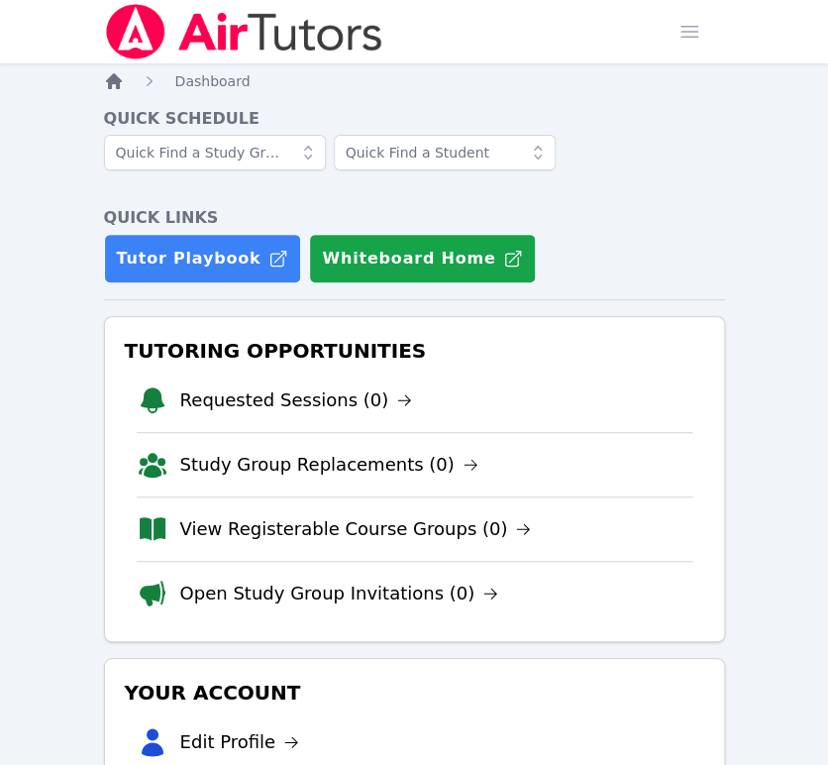
click at [107, 79] on icon "Breadcrumb" at bounding box center [114, 81] width 16 height 16
click at [689, 37] on span "button" at bounding box center [690, 32] width 44 height 44
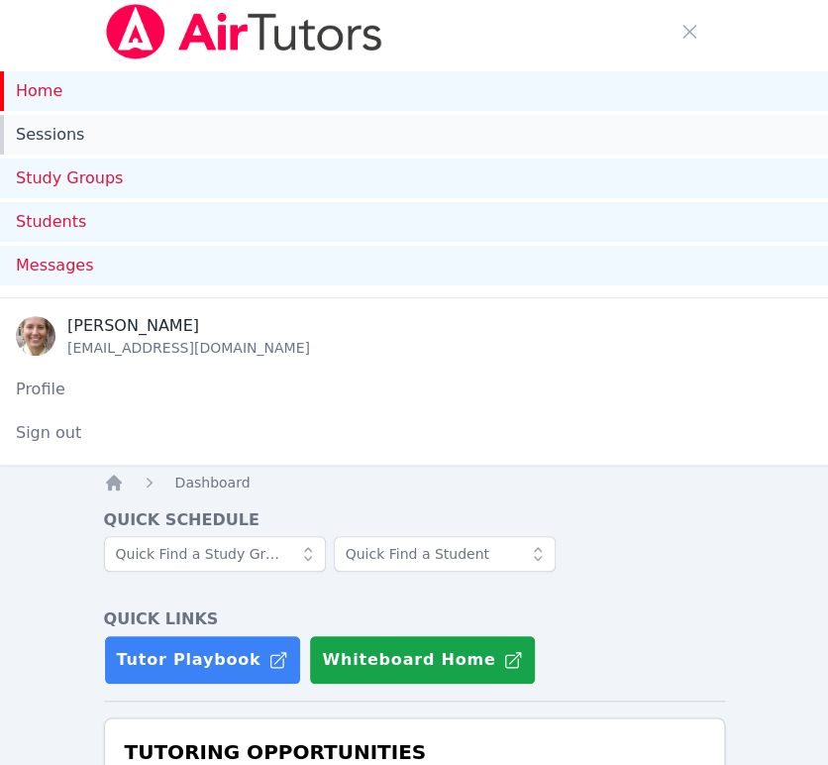
click at [141, 143] on link "Sessions" at bounding box center [414, 135] width 828 height 40
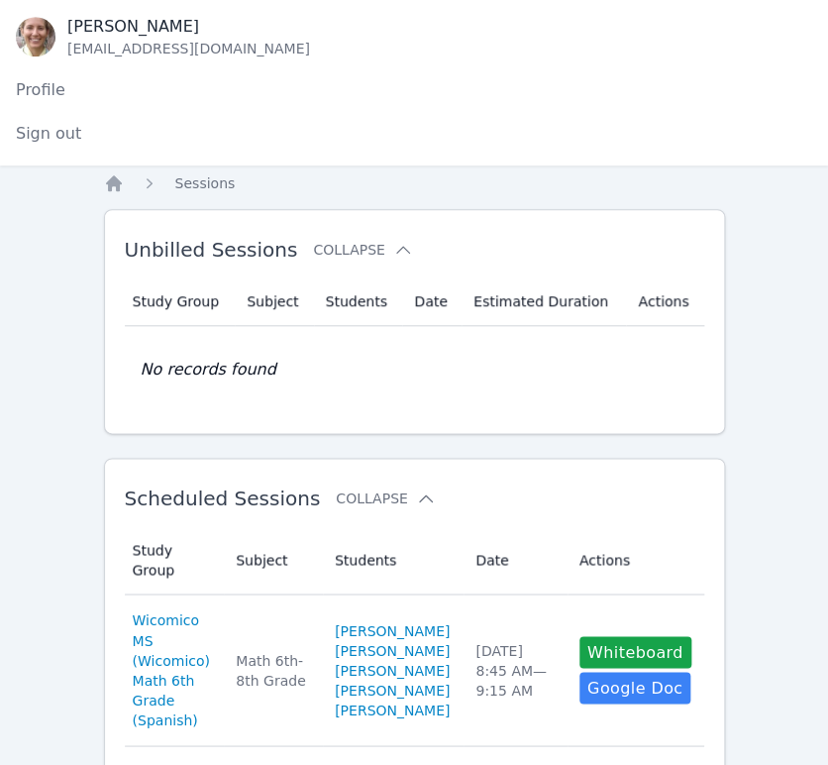
scroll to position [438, 0]
